Goal: Task Accomplishment & Management: Complete application form

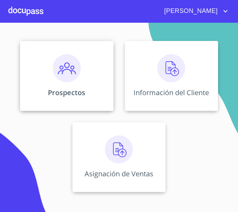
drag, startPoint x: 0, startPoint y: 0, endPoint x: 66, endPoint y: 96, distance: 116.9
click at [66, 96] on p "Prospectos" at bounding box center [66, 92] width 37 height 9
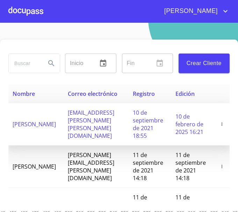
click at [81, 126] on span "[EMAIL_ADDRESS][PERSON_NAME][PERSON_NAME][DOMAIN_NAME]" at bounding box center [91, 124] width 46 height 31
click at [149, 125] on span "10 de septiembre de 2021 18:55" at bounding box center [148, 124] width 30 height 31
click at [150, 125] on span "10 de septiembre de 2021 18:55" at bounding box center [148, 124] width 30 height 31
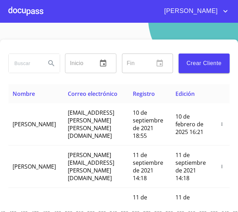
click at [30, 13] on div at bounding box center [25, 11] width 35 height 22
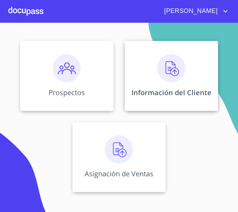
click at [163, 100] on div "Información del Cliente" at bounding box center [171, 76] width 93 height 70
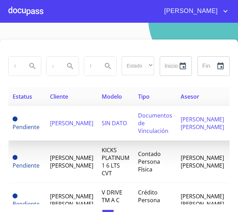
click at [62, 127] on span "[PERSON_NAME]" at bounding box center [71, 123] width 43 height 8
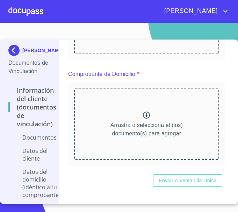
scroll to position [70, 0]
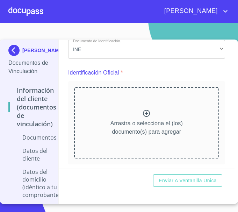
drag, startPoint x: 21, startPoint y: 130, endPoint x: 211, endPoint y: 158, distance: 192.9
click at [211, 158] on div "Arrastra o selecciona el (los) documento(s) para agregar" at bounding box center [146, 122] width 157 height 83
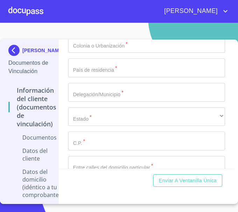
scroll to position [966, 0]
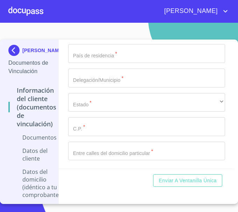
click at [104, 10] on div "[PERSON_NAME]" at bounding box center [136, 11] width 186 height 11
